Goal: Task Accomplishment & Management: Use online tool/utility

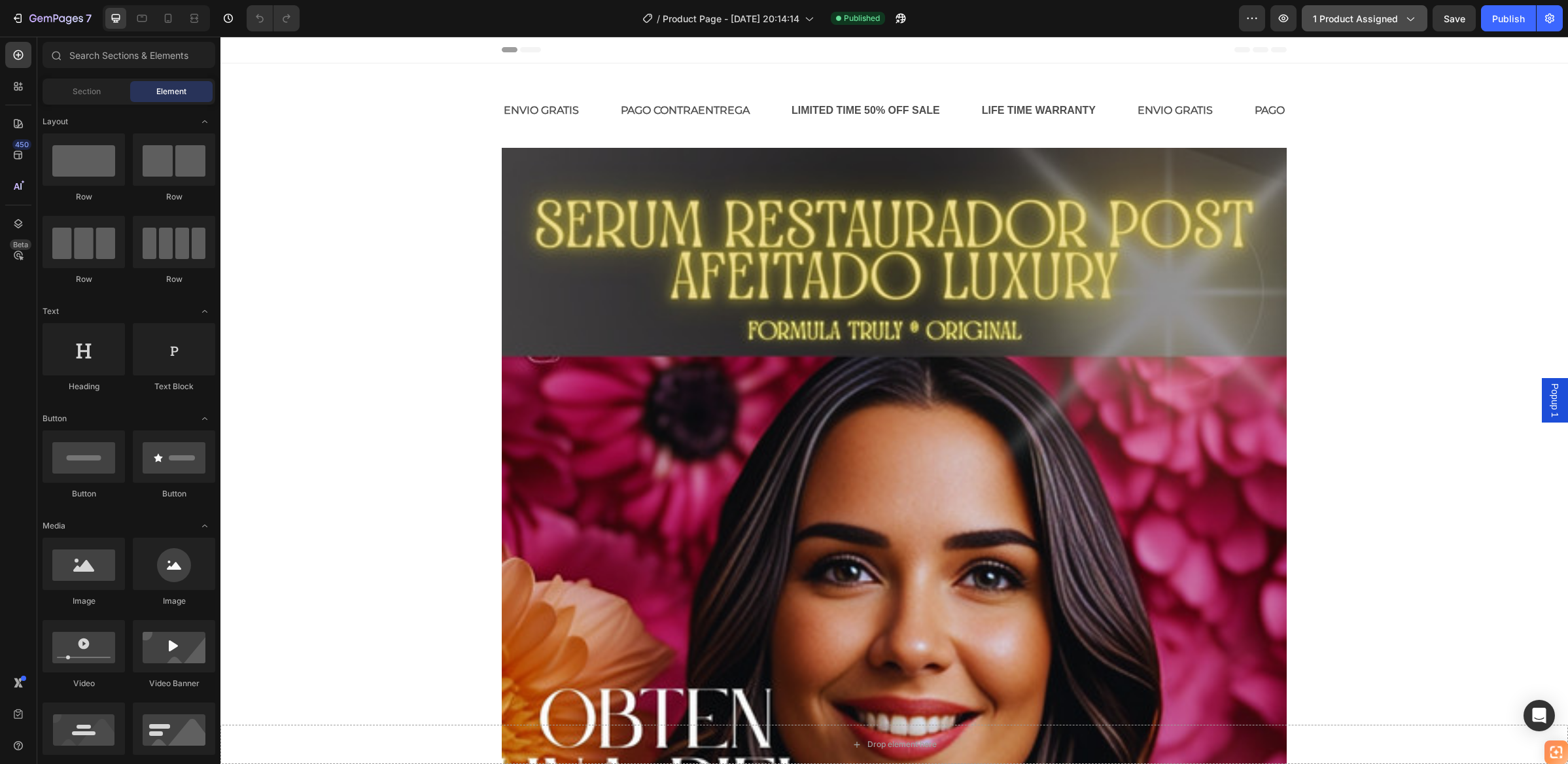
click at [1403, 16] on icon "button" at bounding box center [1410, 19] width 13 height 13
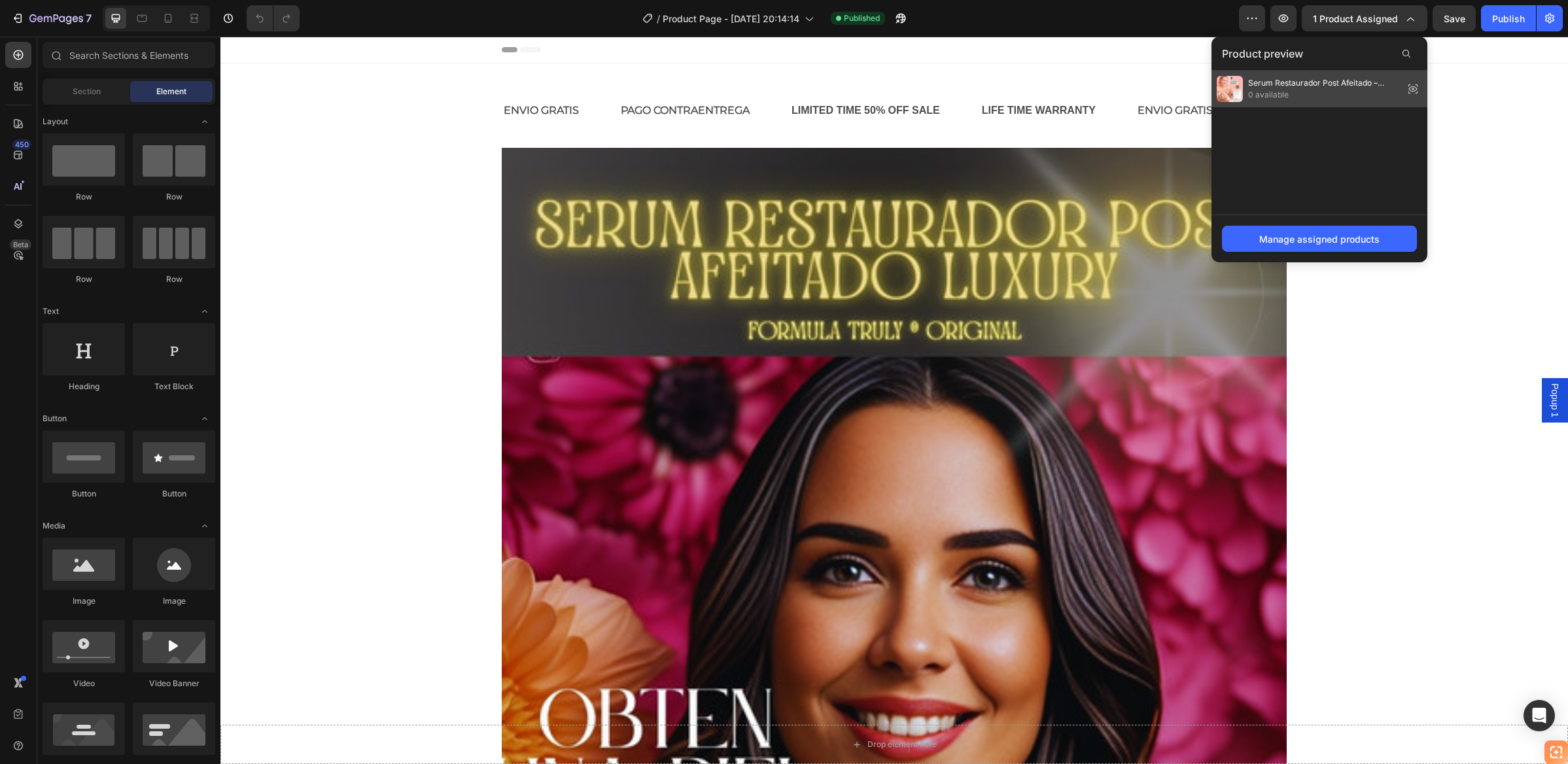
click at [1411, 88] on icon at bounding box center [1413, 89] width 19 height 19
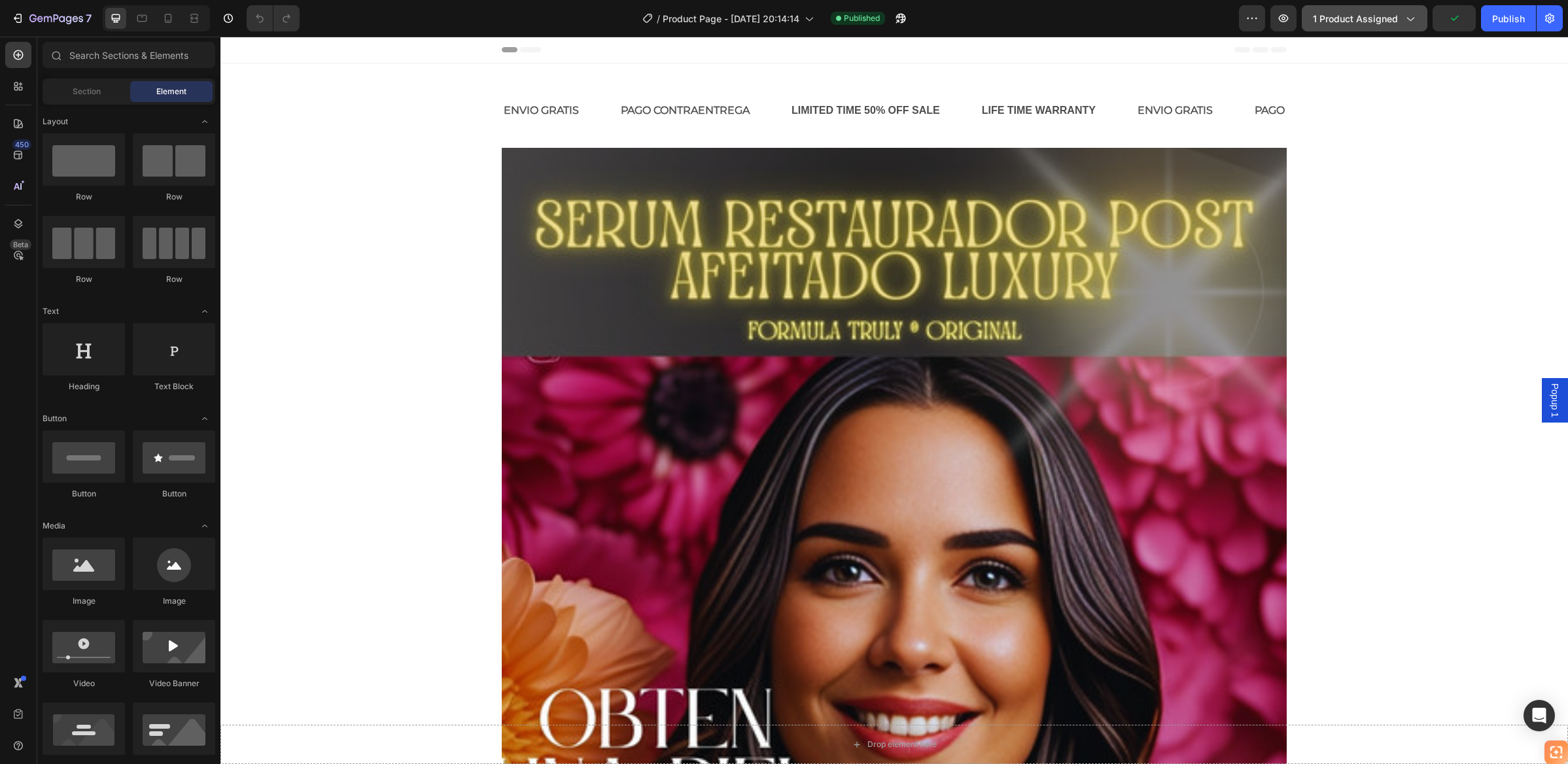
click at [1416, 18] on button "1 product assigned" at bounding box center [1364, 18] width 125 height 26
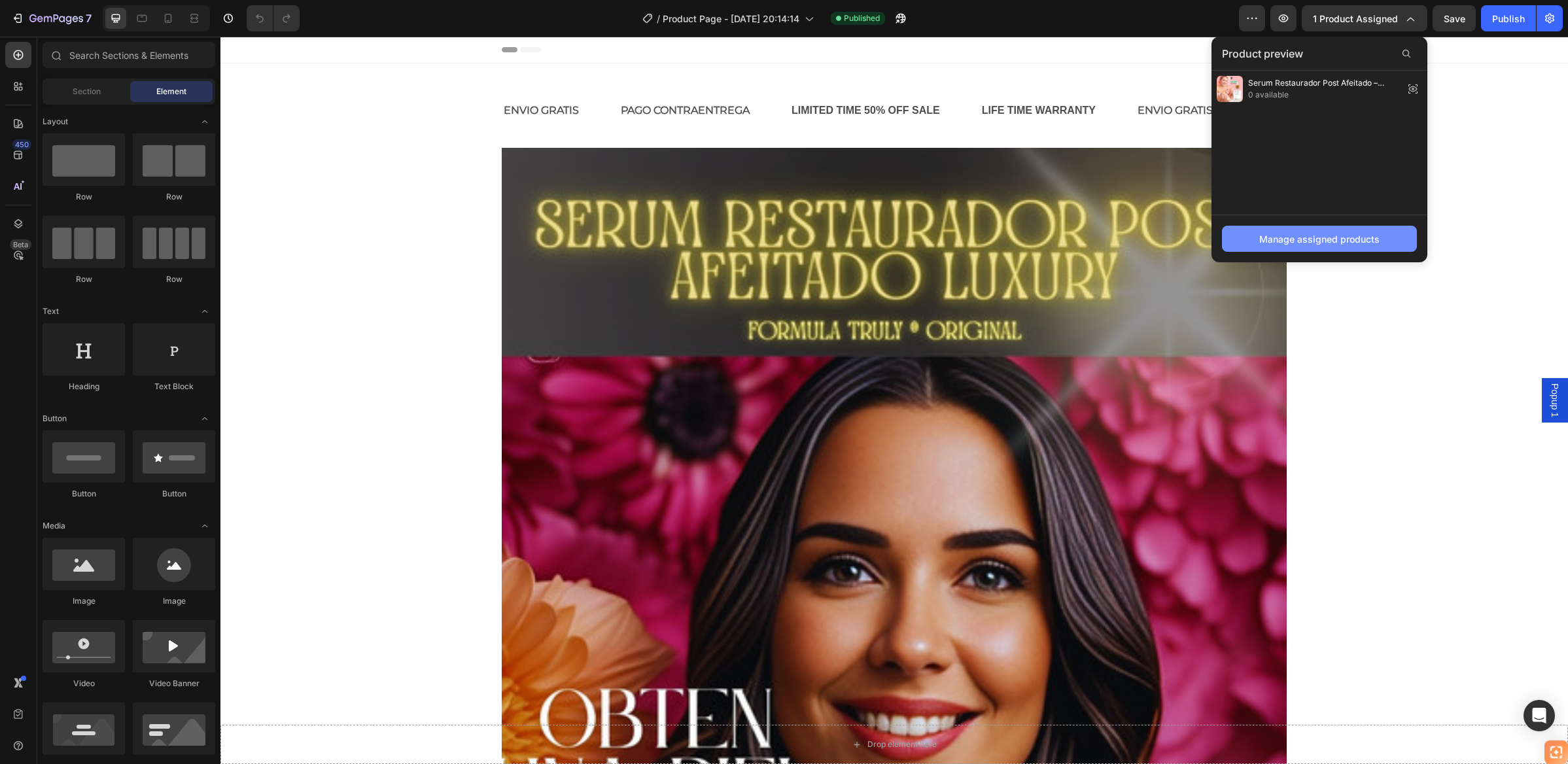
click at [1323, 235] on div "Manage assigned products" at bounding box center [1319, 239] width 120 height 13
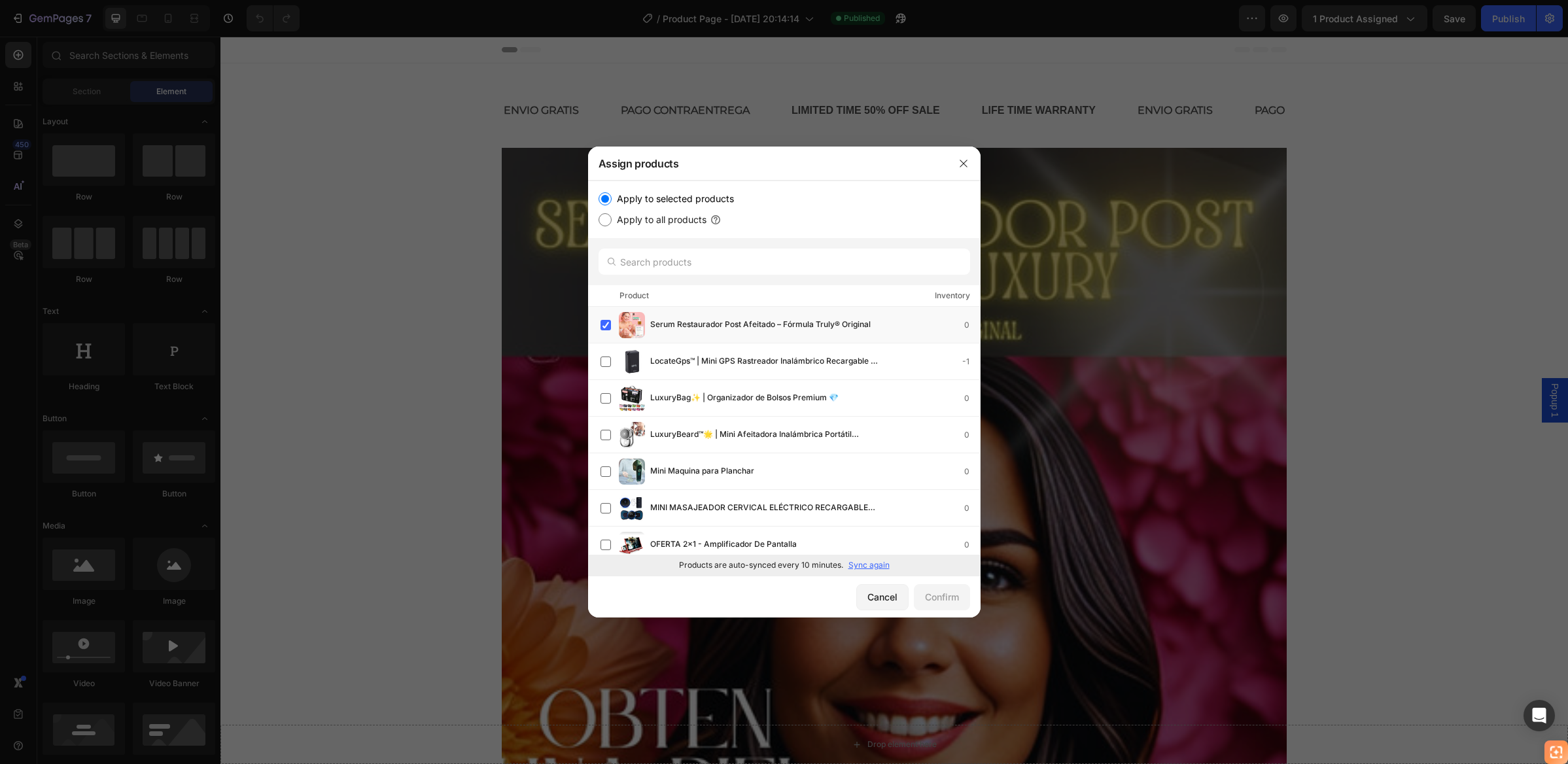
click at [605, 198] on input "Apply to selected products" at bounding box center [605, 199] width 13 height 13
click at [609, 214] on input "Apply to all products" at bounding box center [605, 220] width 13 height 13
radio input "true"
click at [605, 198] on input "Apply to selected products" at bounding box center [605, 199] width 13 height 13
radio input "true"
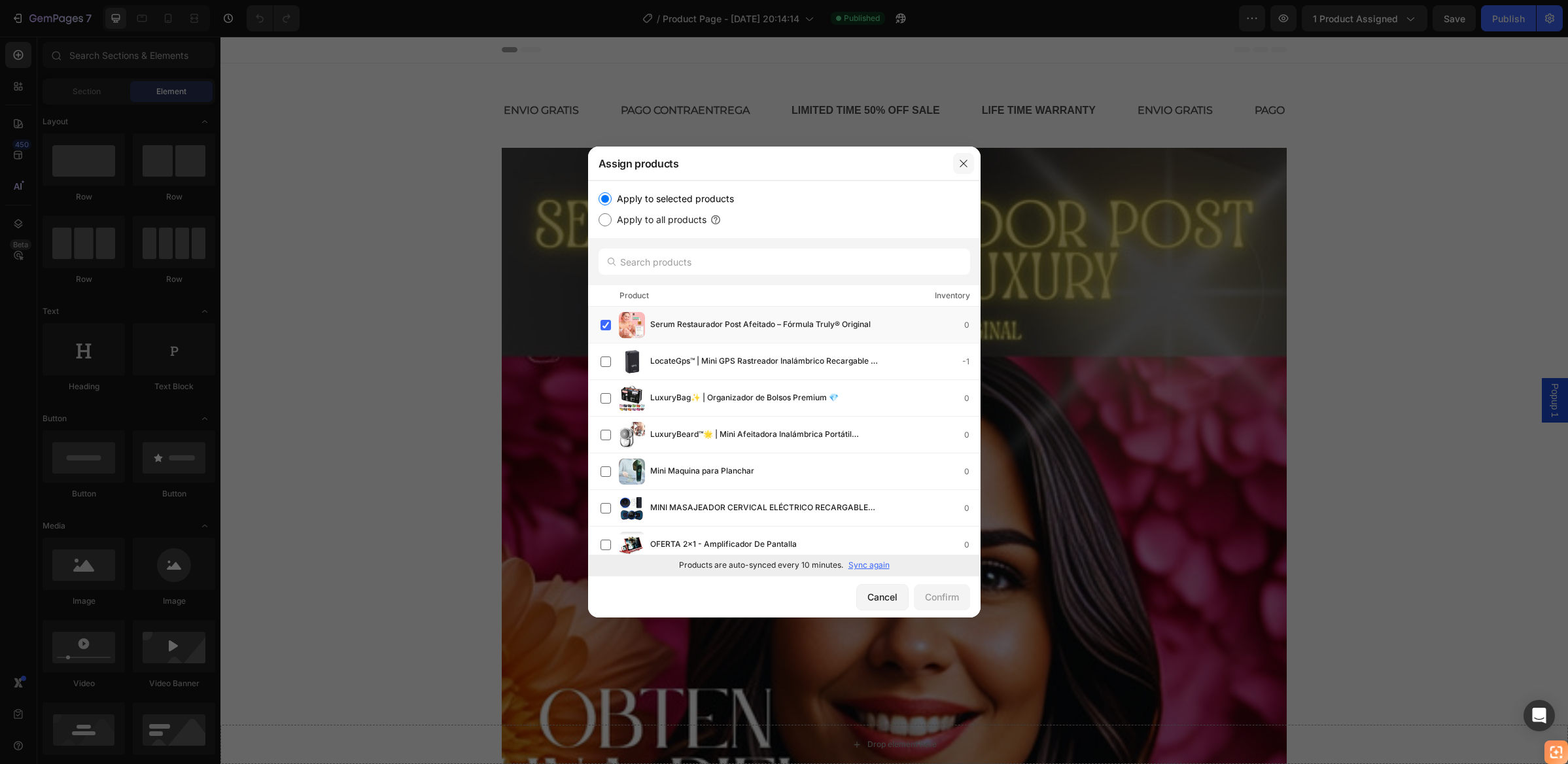
click at [963, 166] on icon "button" at bounding box center [963, 164] width 10 height 10
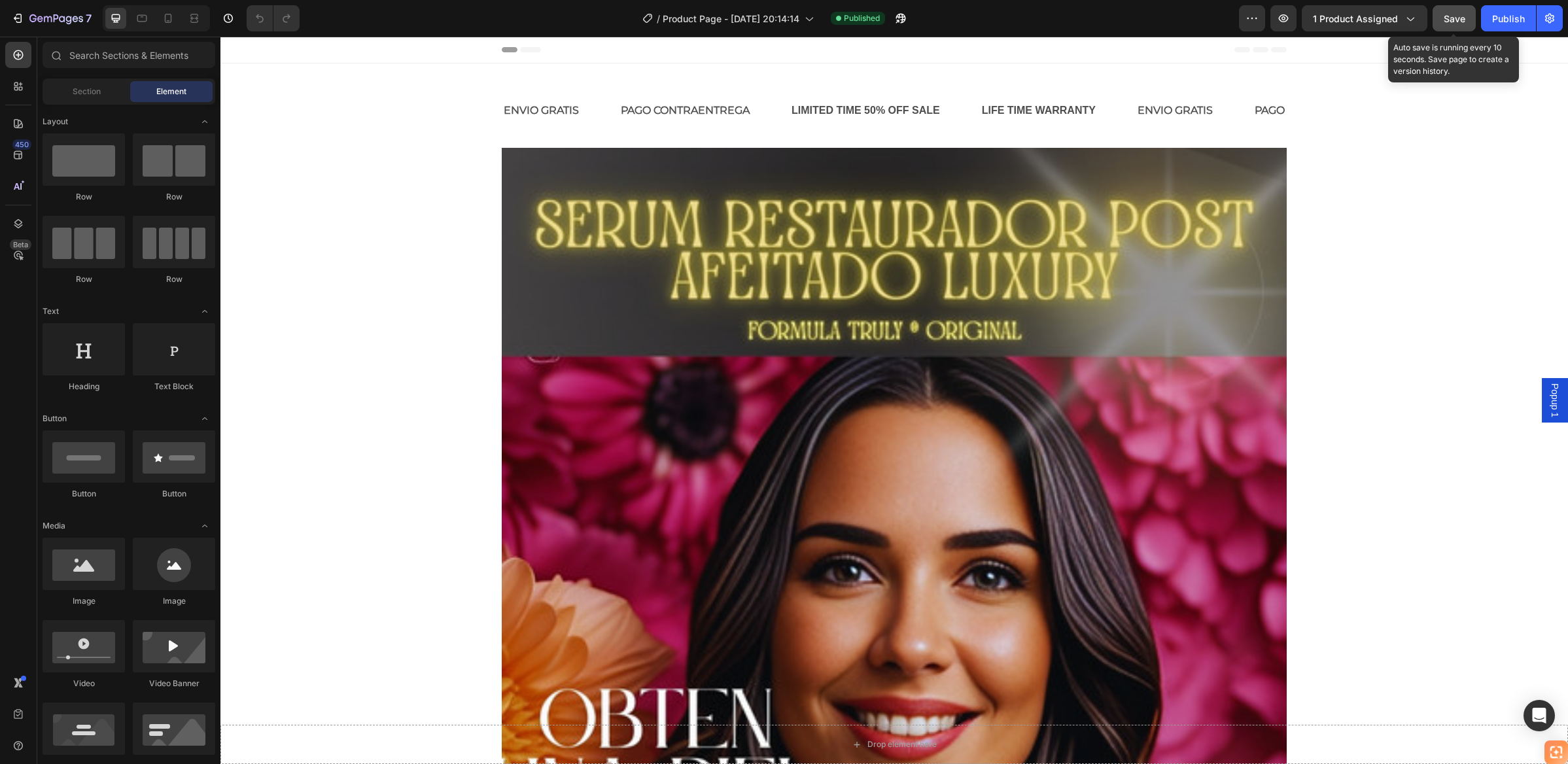
click at [1464, 19] on span "Save" at bounding box center [1454, 19] width 22 height 11
click at [1519, 18] on div "Publish" at bounding box center [1508, 19] width 33 height 13
click at [1292, 19] on button "button" at bounding box center [1283, 18] width 26 height 26
click at [24, 18] on div "7" at bounding box center [52, 18] width 81 height 16
